Goal: Communication & Community: Answer question/provide support

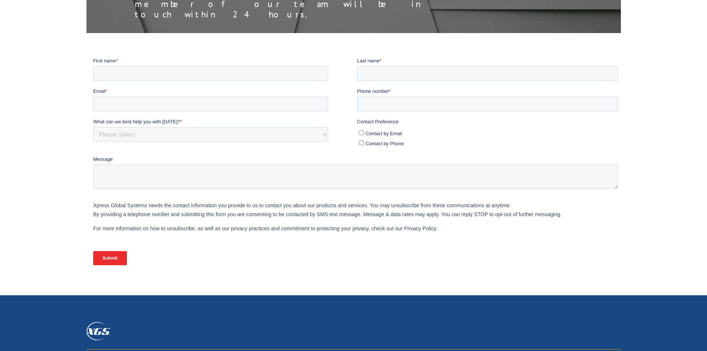
scroll to position [186, 0]
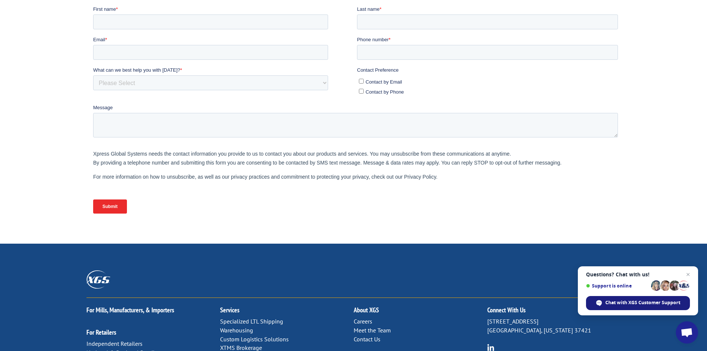
click at [648, 307] on div "Chat with XGS Customer Support" at bounding box center [638, 303] width 104 height 14
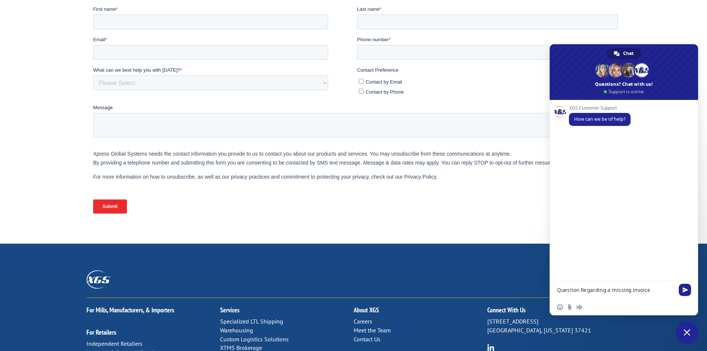
type textarea "Question Regarding a missing invoice"
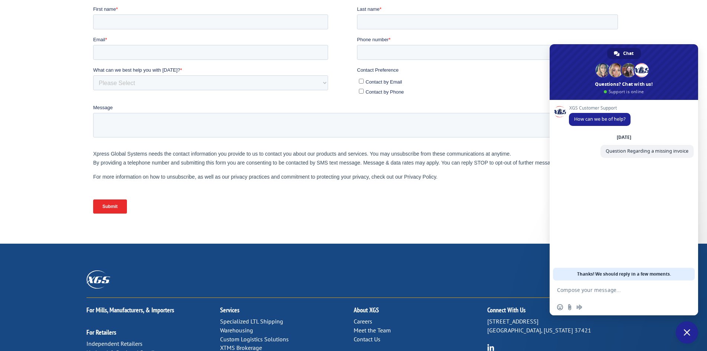
scroll to position [0, 0]
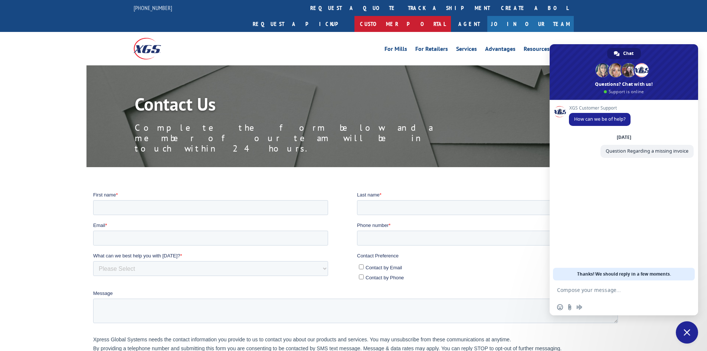
click at [451, 16] on link "Customer Portal" at bounding box center [403, 24] width 97 height 16
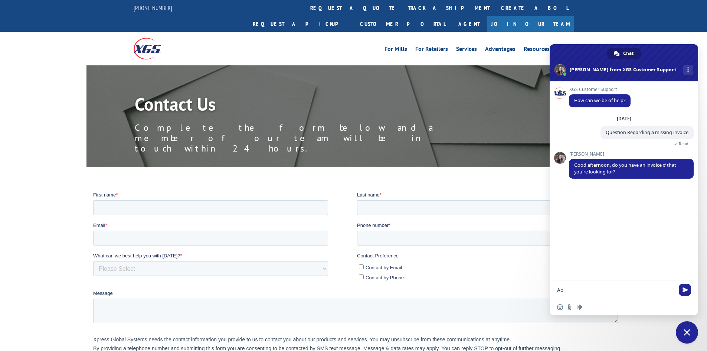
type textarea "A"
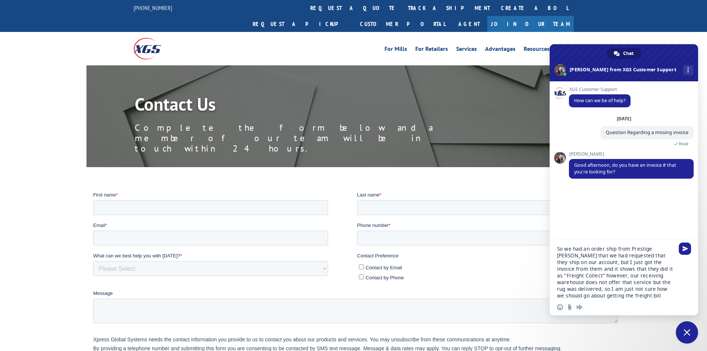
type textarea "So we had an order ship from Prestige [PERSON_NAME] that we had requested that …"
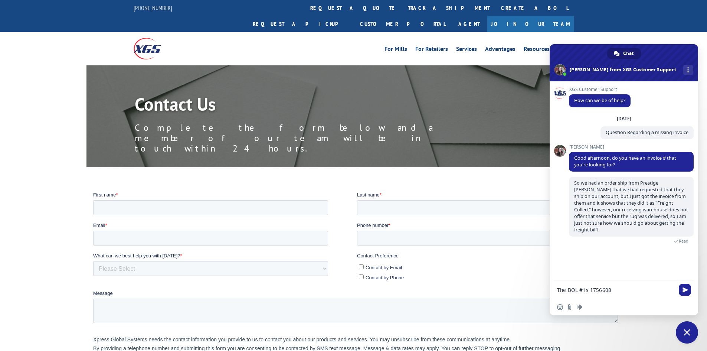
type textarea "The BOL # is 17566084"
click at [587, 290] on textarea "Compose your message..." at bounding box center [615, 290] width 117 height 7
click at [627, 292] on textarea "Compose your message..." at bounding box center [615, 290] width 117 height 7
paste textarea "44014"
type textarea "And our account # is 44014"
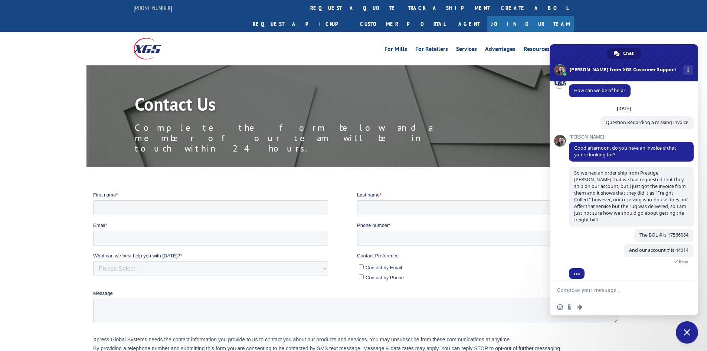
scroll to position [28, 0]
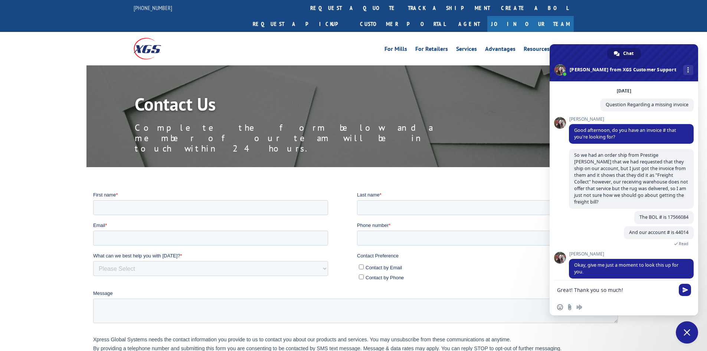
type textarea "Great! Thank you so much!"
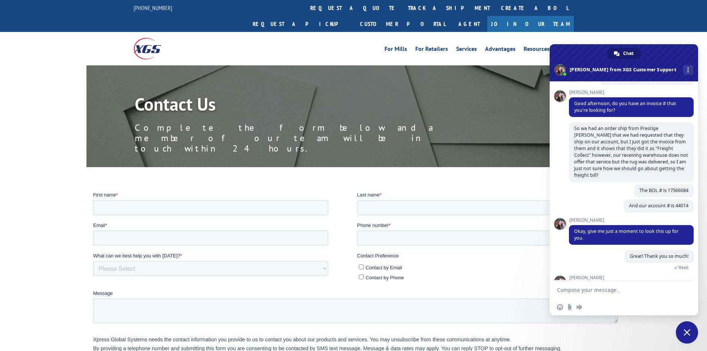
scroll to position [92, 0]
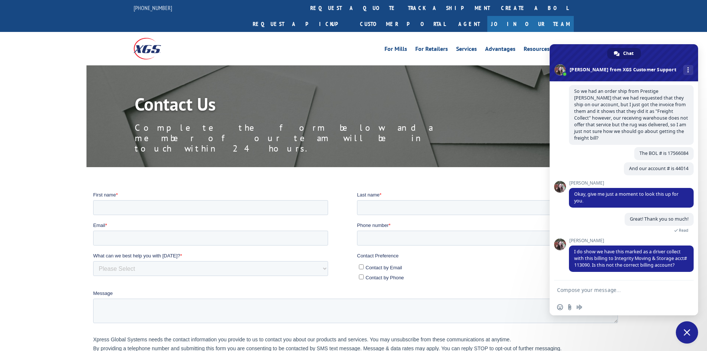
click at [649, 286] on form at bounding box center [615, 290] width 117 height 20
click at [655, 291] on textarea "Compose your message..." at bounding box center [615, 290] width 117 height 7
type textarea "That is not the correct billing account, it should be us, Design Studio Inc wit…"
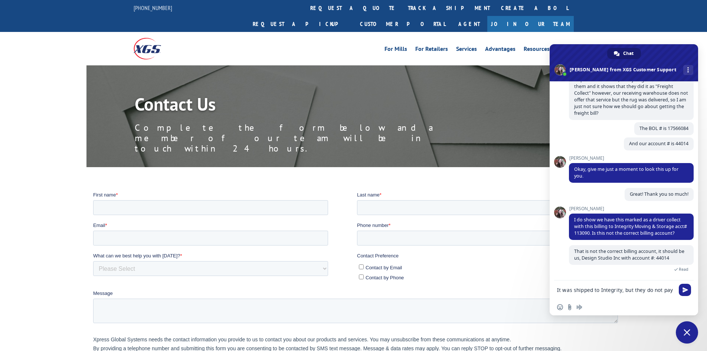
scroll to position [118, 0]
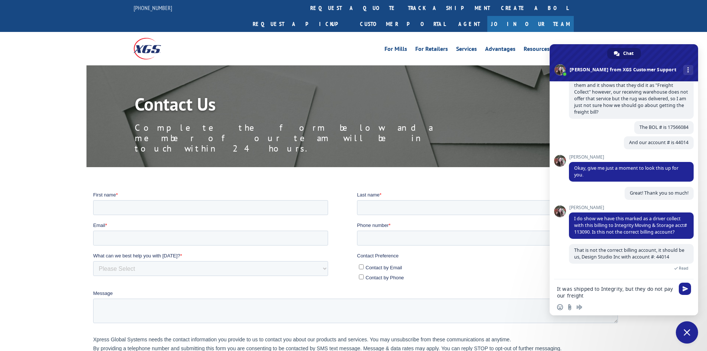
type textarea "It was shipped to Integrity, but they do not pay our freight"
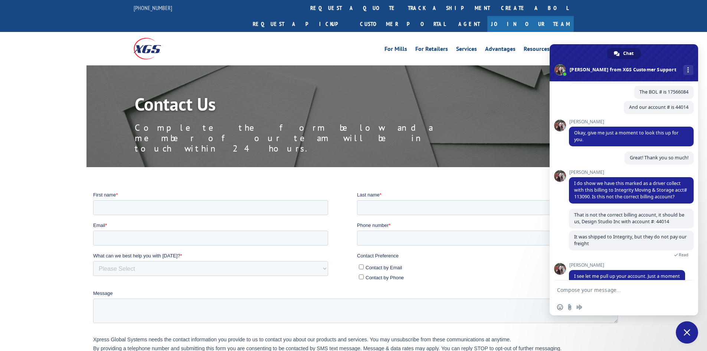
scroll to position [164, 0]
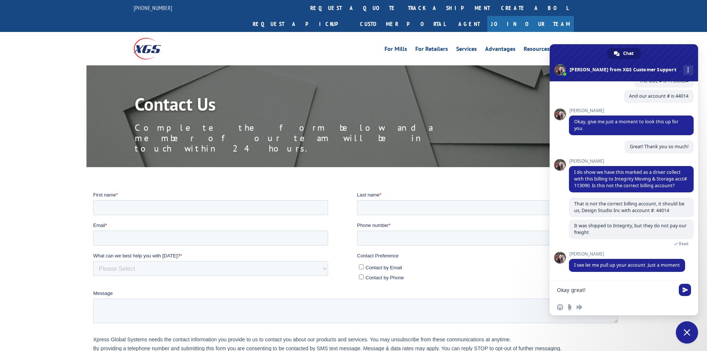
type textarea "Okay great!"
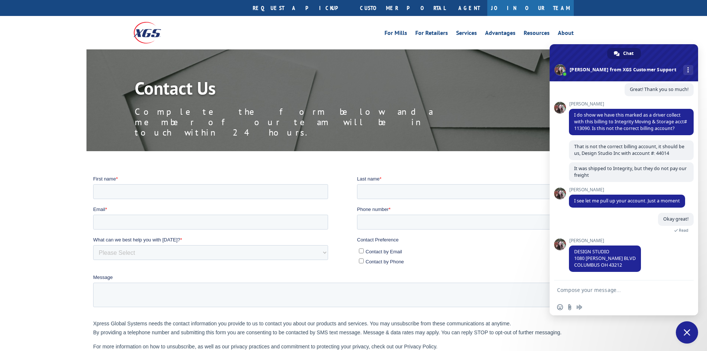
scroll to position [0, 0]
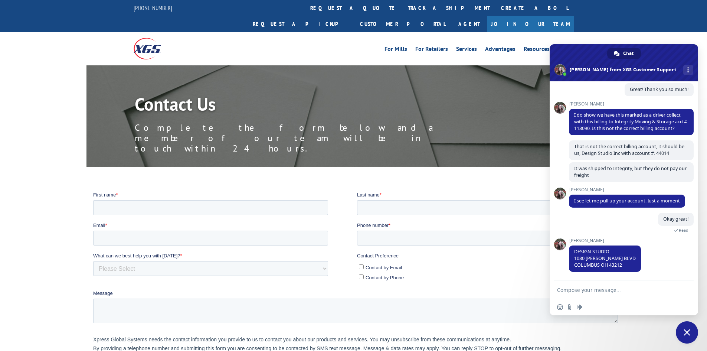
click at [623, 293] on textarea "Compose your message..." at bounding box center [615, 290] width 117 height 7
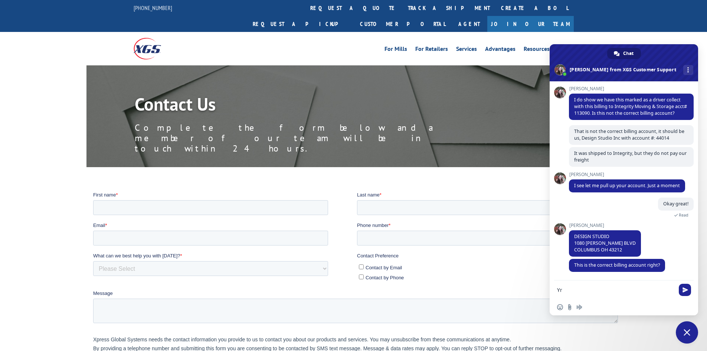
type textarea "Y"
type textarea "Yes, that is correct!"
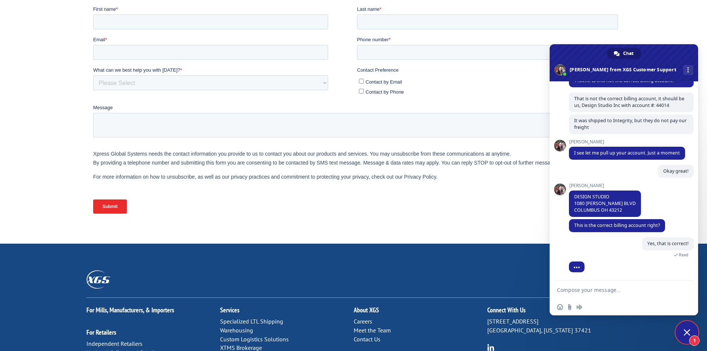
scroll to position [294, 0]
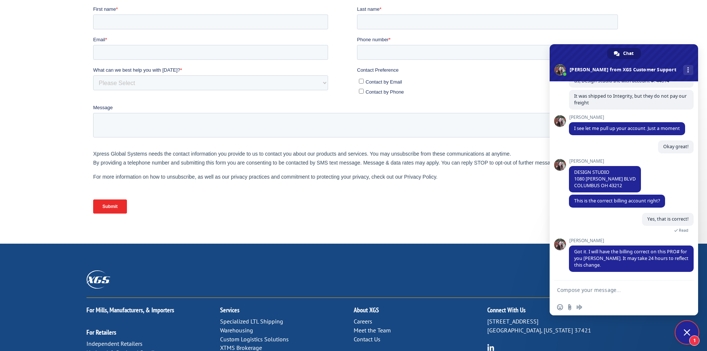
click at [632, 292] on textarea "Compose your message..." at bounding box center [615, 290] width 117 height 7
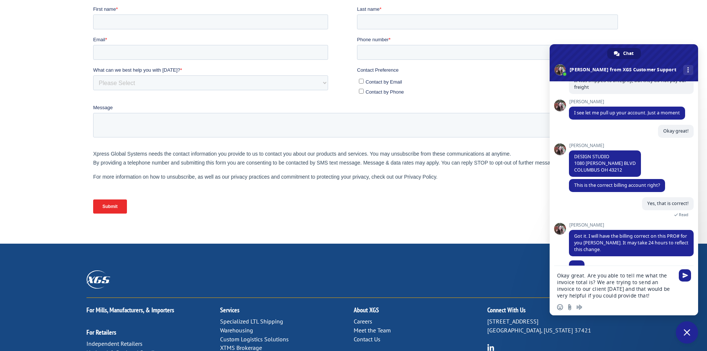
type textarea "Okay great. Are you able to tell me what the invoice total is? We are trying to…"
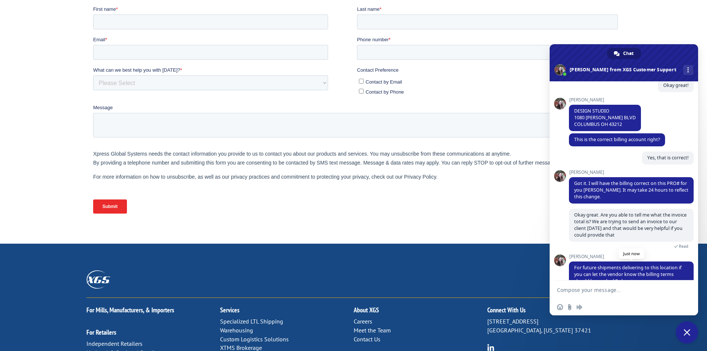
scroll to position [371, 0]
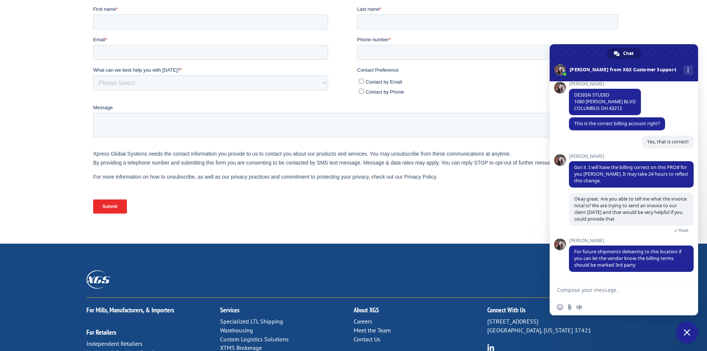
click at [655, 289] on textarea "Compose your message..." at bounding box center [615, 290] width 117 height 7
type textarea "Yes - we have asked them to update this for future orders already :)"
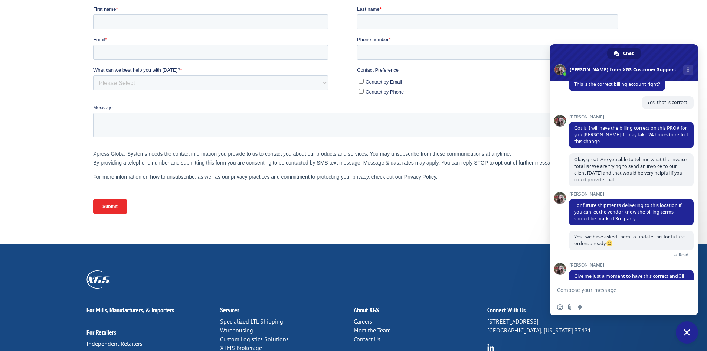
scroll to position [428, 0]
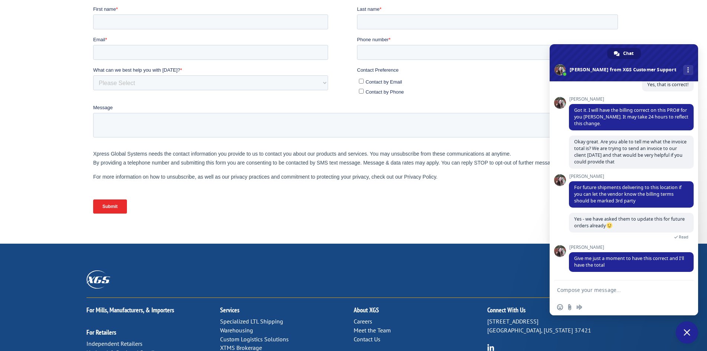
click at [626, 293] on textarea "Compose your message..." at bounding box center [615, 290] width 117 height 7
type textarea "Okay great!"
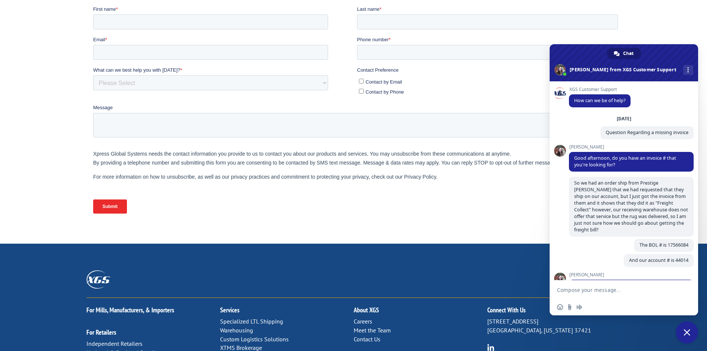
scroll to position [446, 0]
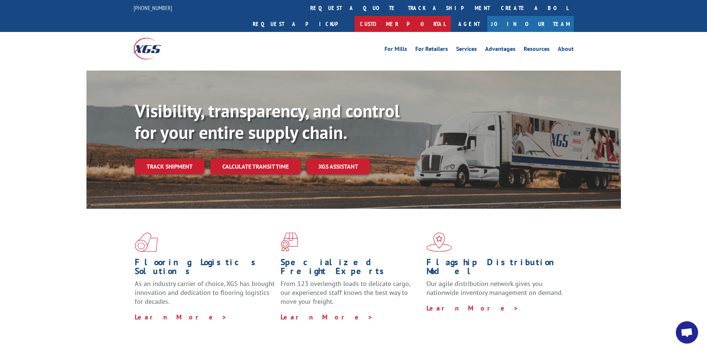
click at [451, 16] on link "Customer Portal" at bounding box center [403, 24] width 97 height 16
